Goal: Book appointment/travel/reservation

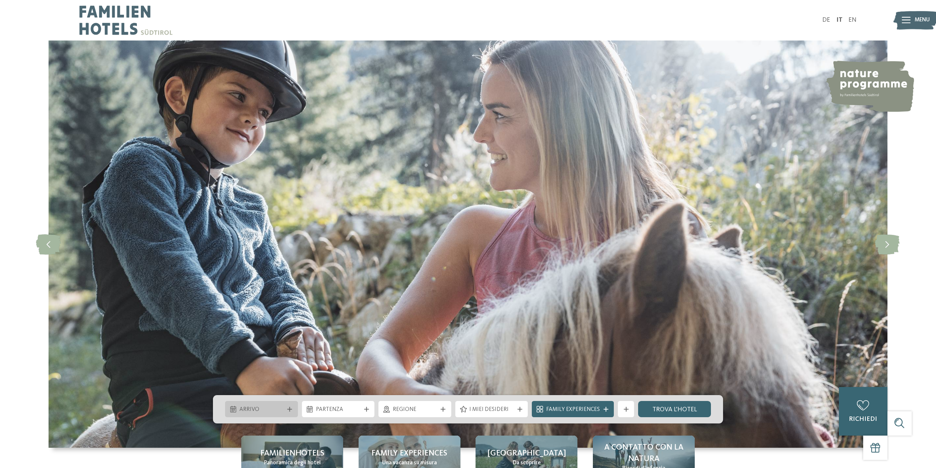
click at [243, 409] on span "Arrivo" at bounding box center [261, 409] width 45 height 8
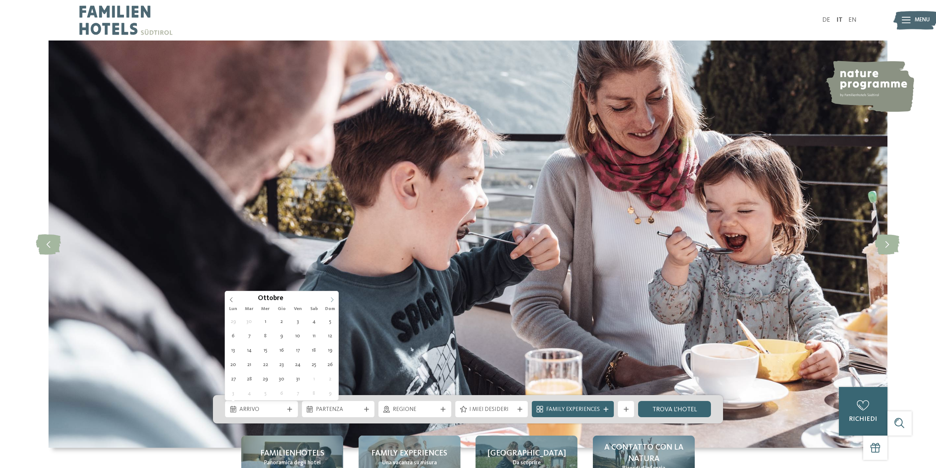
click at [332, 299] on icon at bounding box center [332, 299] width 5 height 5
click at [333, 301] on icon at bounding box center [332, 299] width 5 height 5
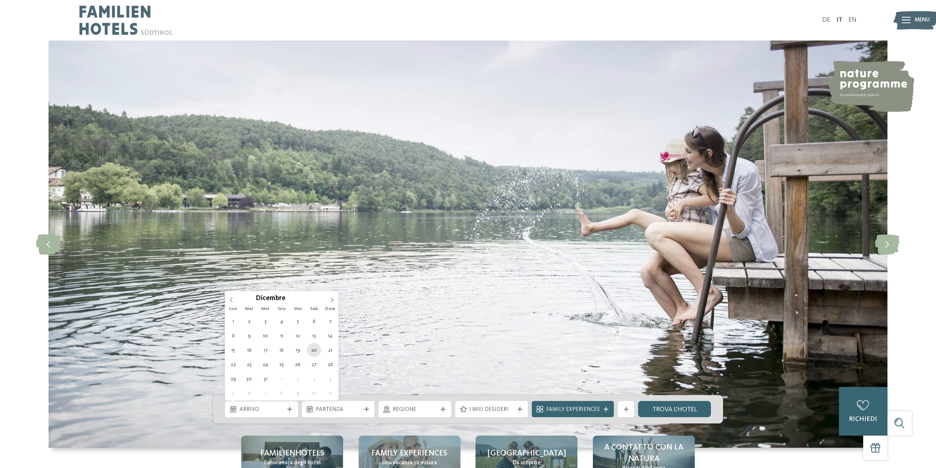
type div "20.12.2025"
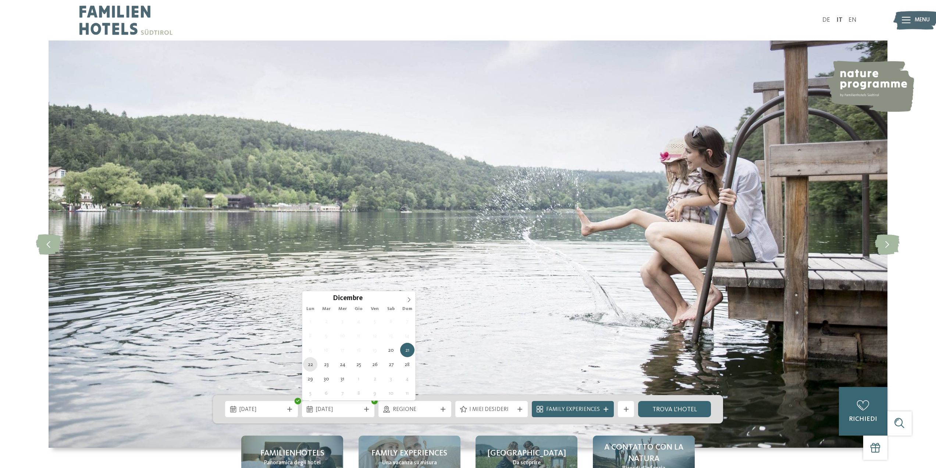
type div "22.12.2025"
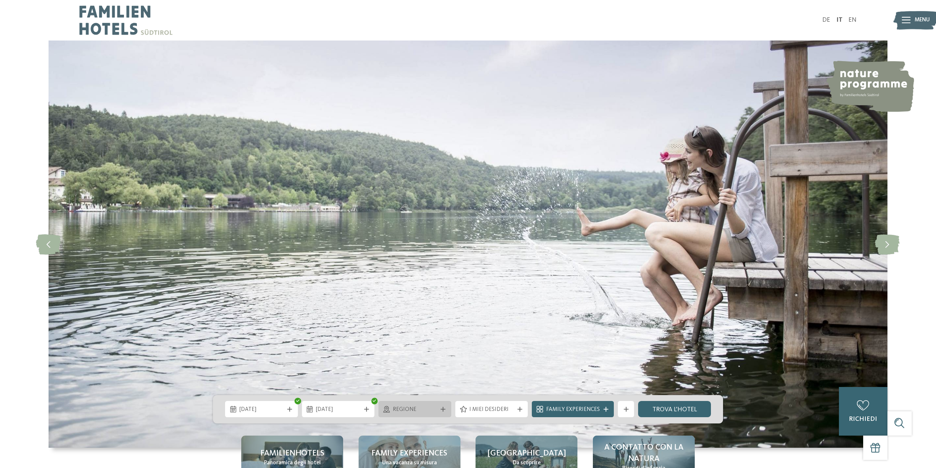
click at [439, 410] on div "Regione" at bounding box center [415, 409] width 49 height 9
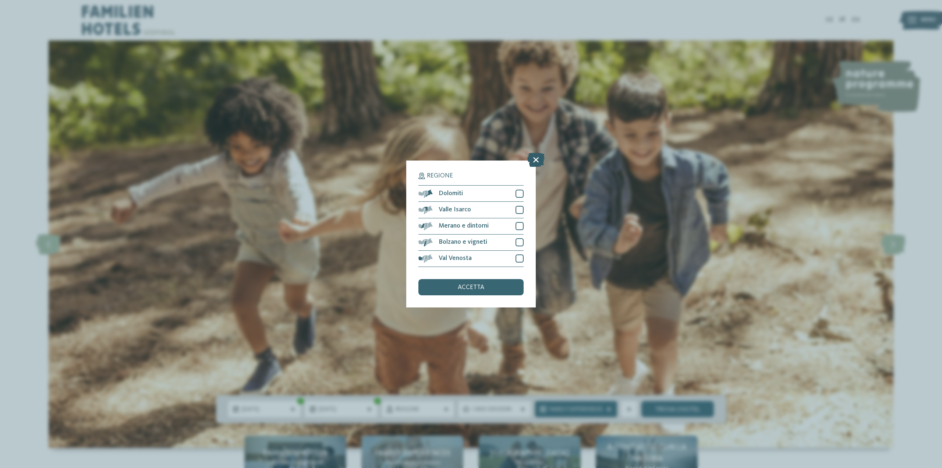
click at [536, 160] on icon at bounding box center [535, 160] width 17 height 14
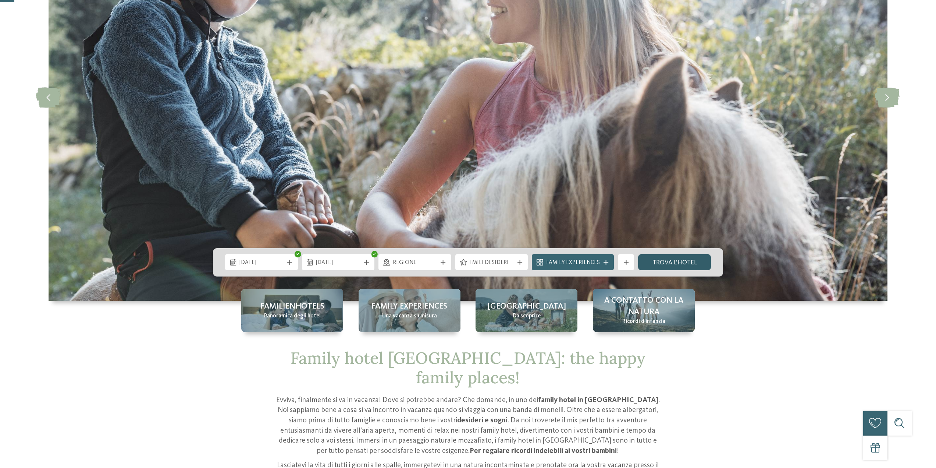
scroll to position [147, 0]
click at [607, 259] on icon at bounding box center [606, 261] width 5 height 5
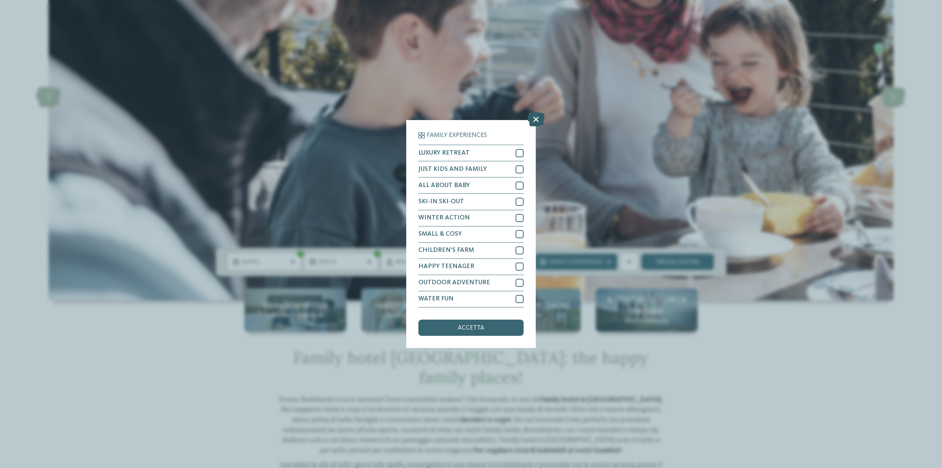
click at [535, 121] on icon at bounding box center [535, 120] width 17 height 14
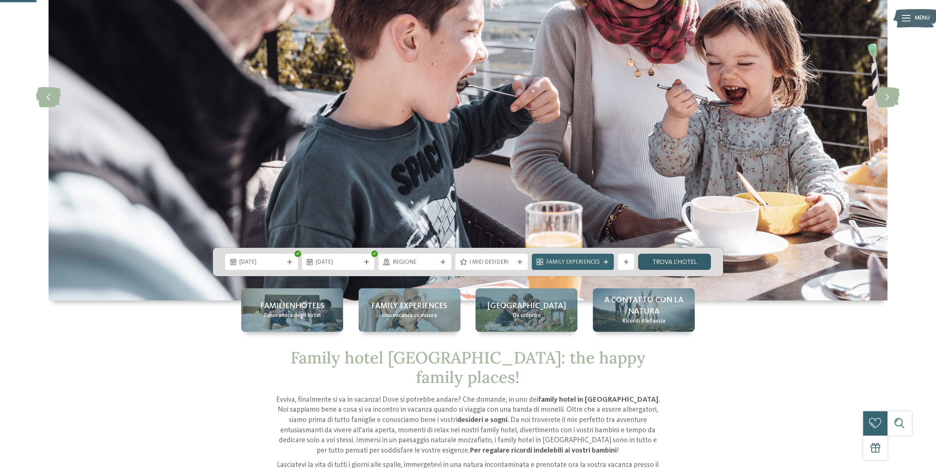
click at [680, 261] on link "trova l’hotel" at bounding box center [674, 261] width 73 height 16
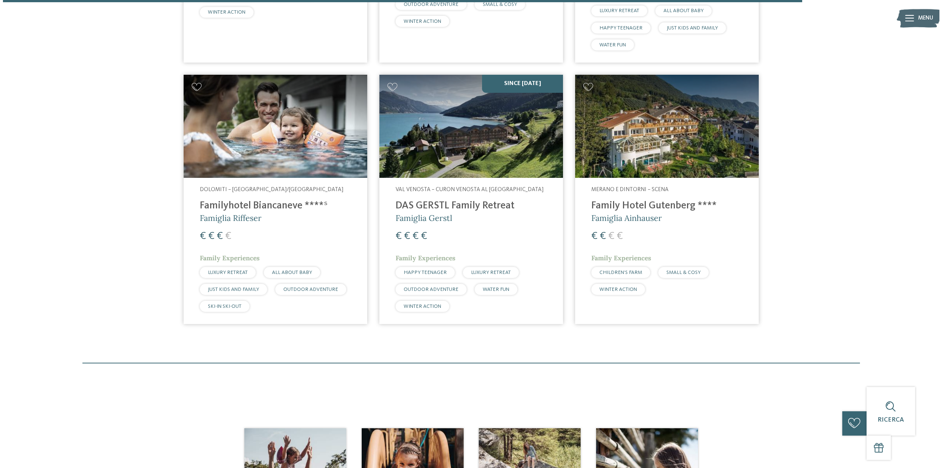
scroll to position [1447, 0]
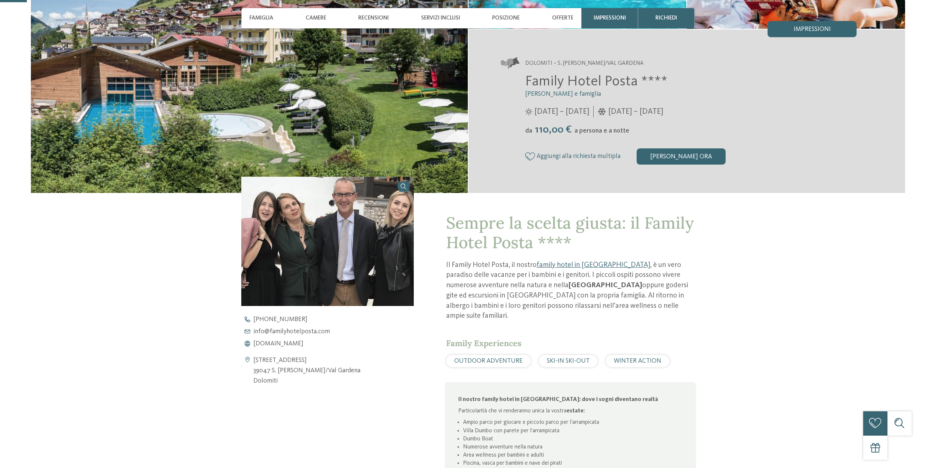
scroll to position [258, 0]
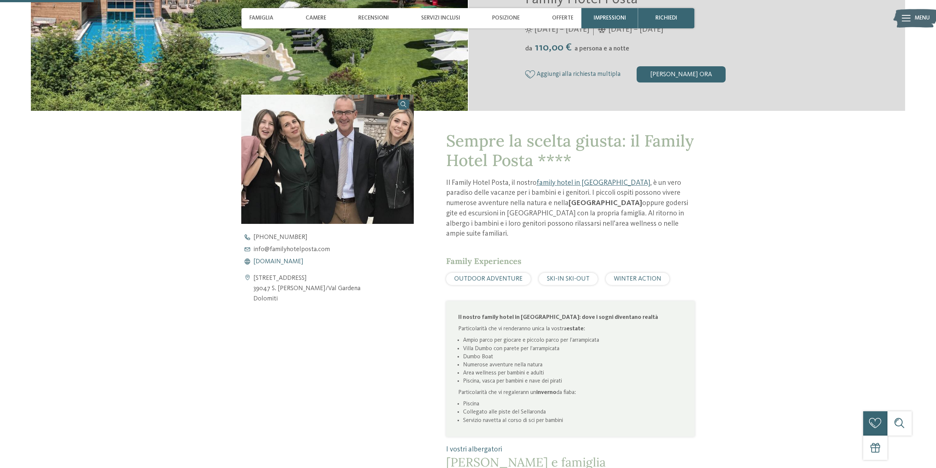
click at [283, 262] on span "www.familyhotelposta.com" at bounding box center [278, 261] width 50 height 7
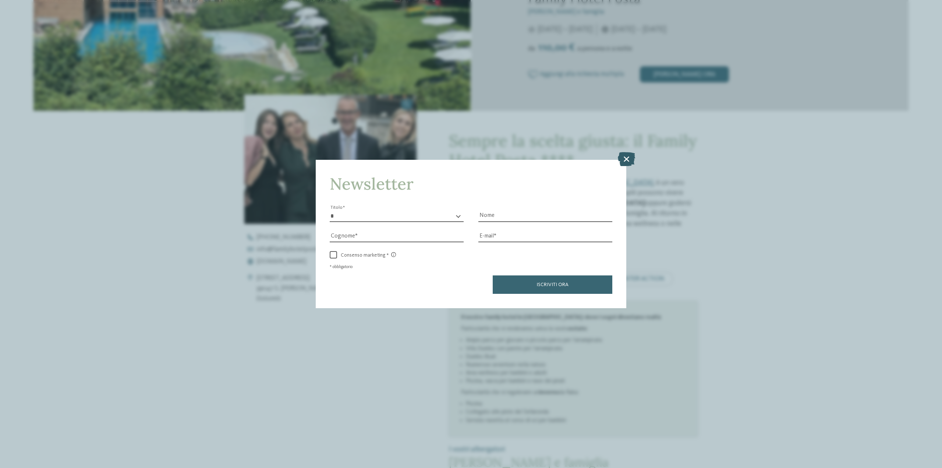
click at [626, 159] on icon at bounding box center [626, 159] width 17 height 14
